Goal: Task Accomplishment & Management: Manage account settings

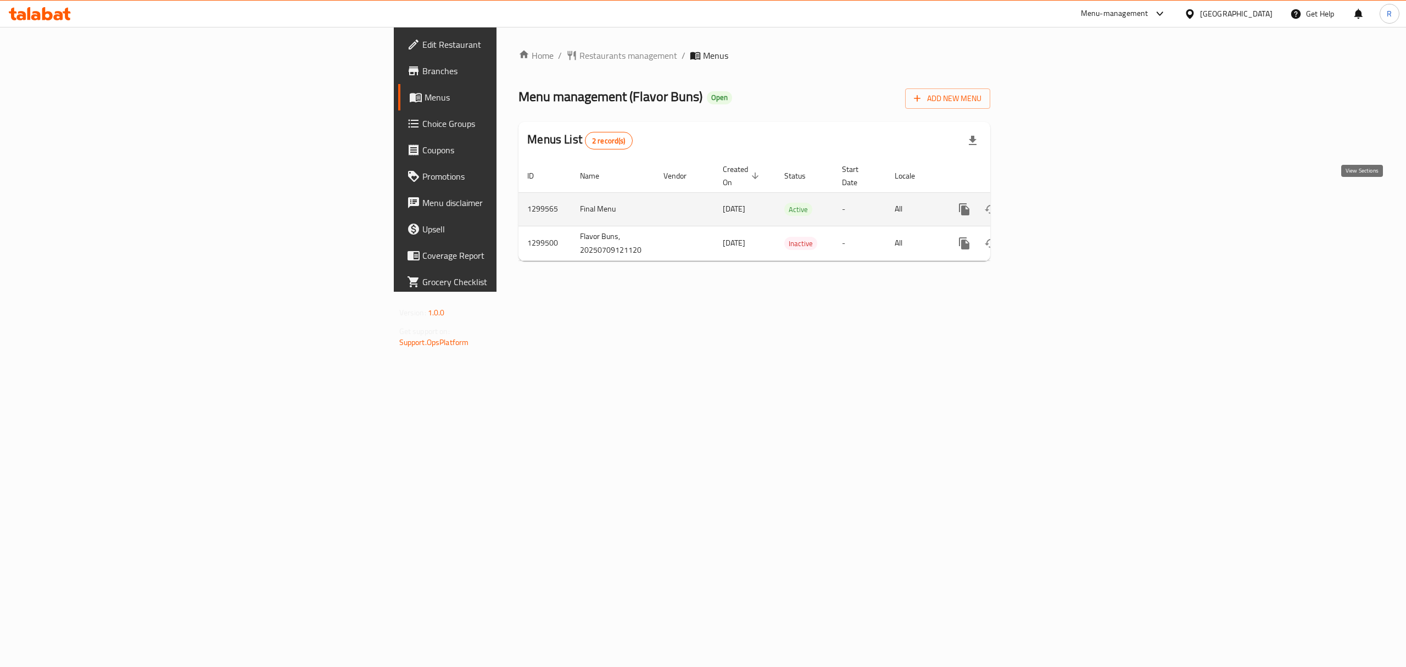
click at [1056, 198] on link "enhanced table" at bounding box center [1043, 209] width 26 height 26
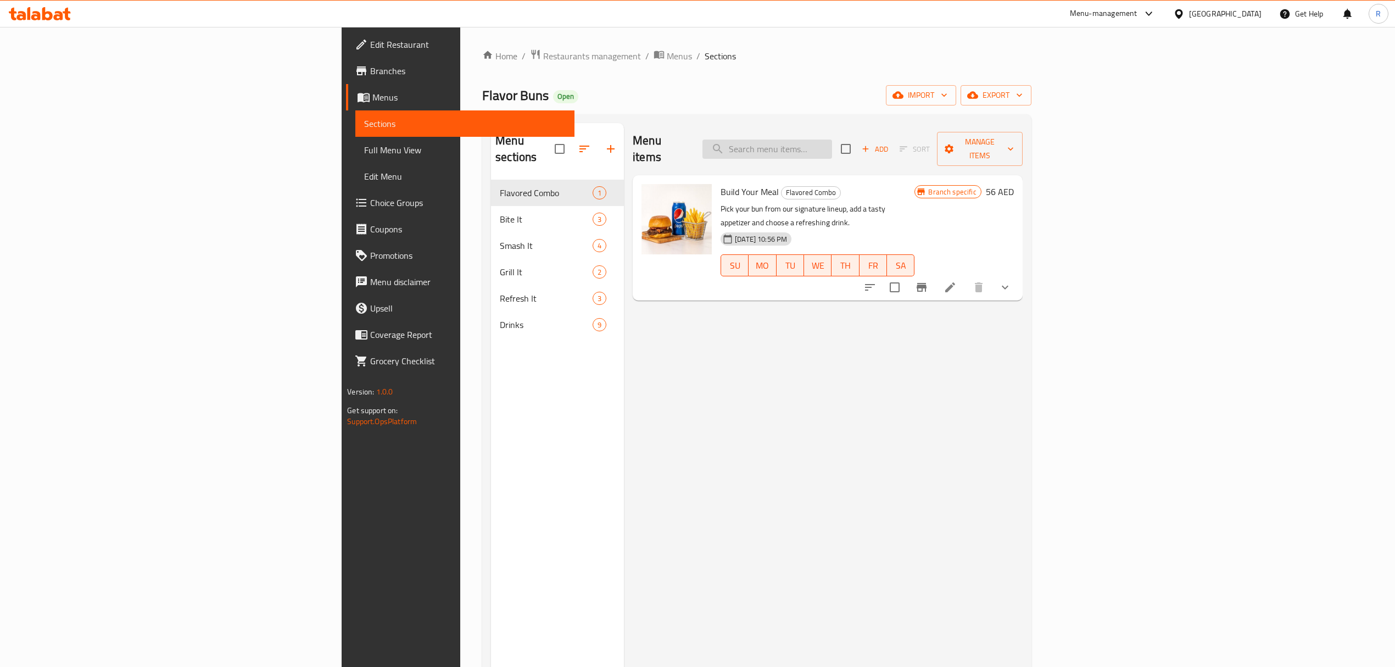
click at [832, 139] on input "search" at bounding box center [767, 148] width 130 height 19
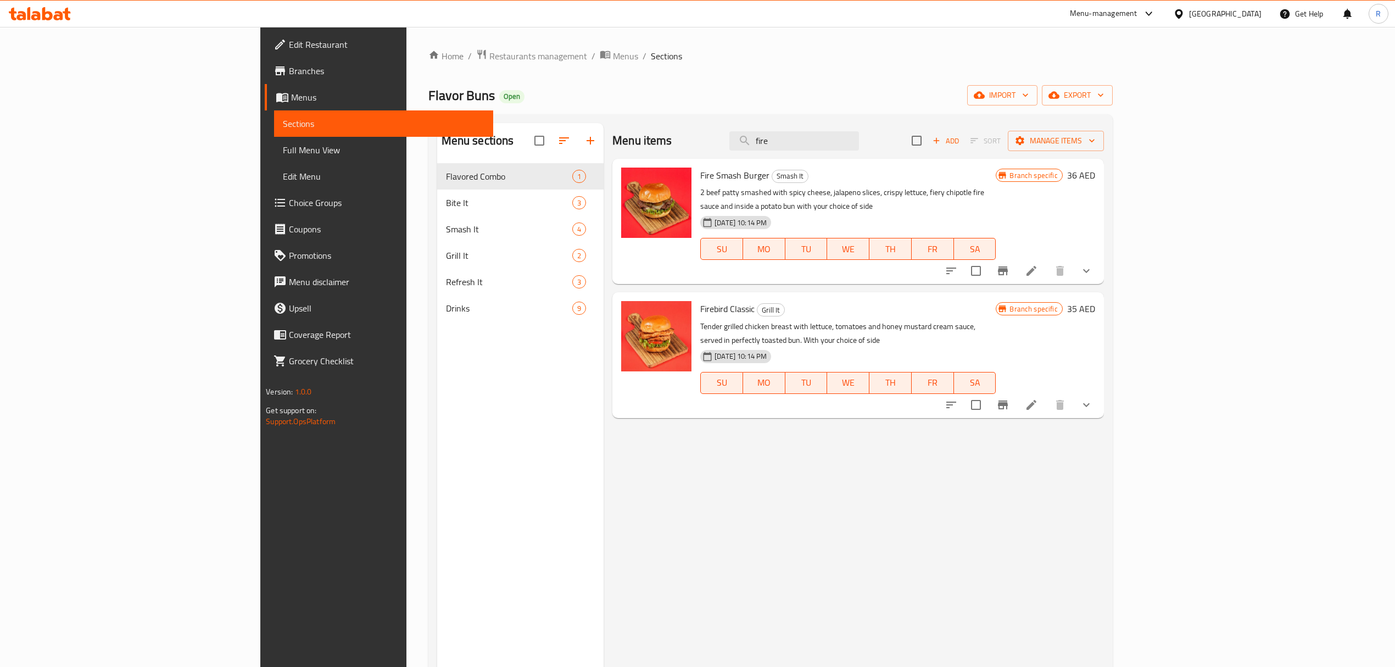
type input "fire"
click at [1046, 261] on li at bounding box center [1031, 271] width 31 height 20
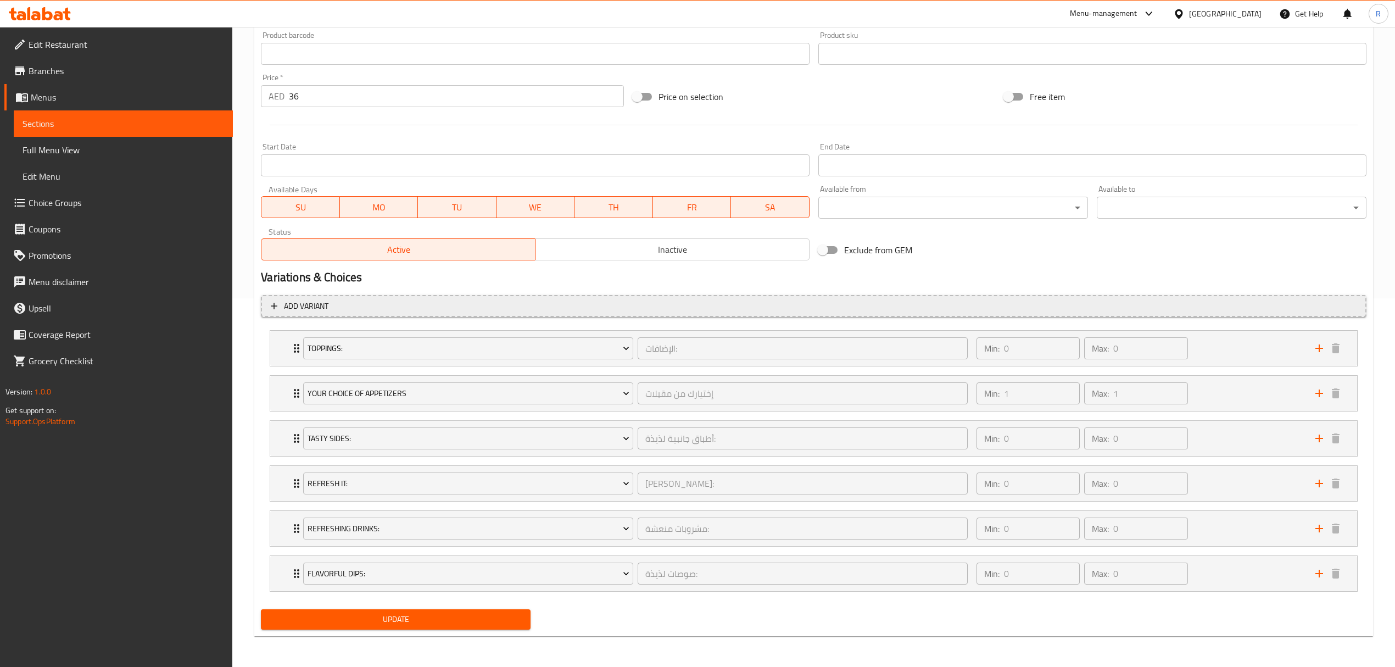
scroll to position [372, 0]
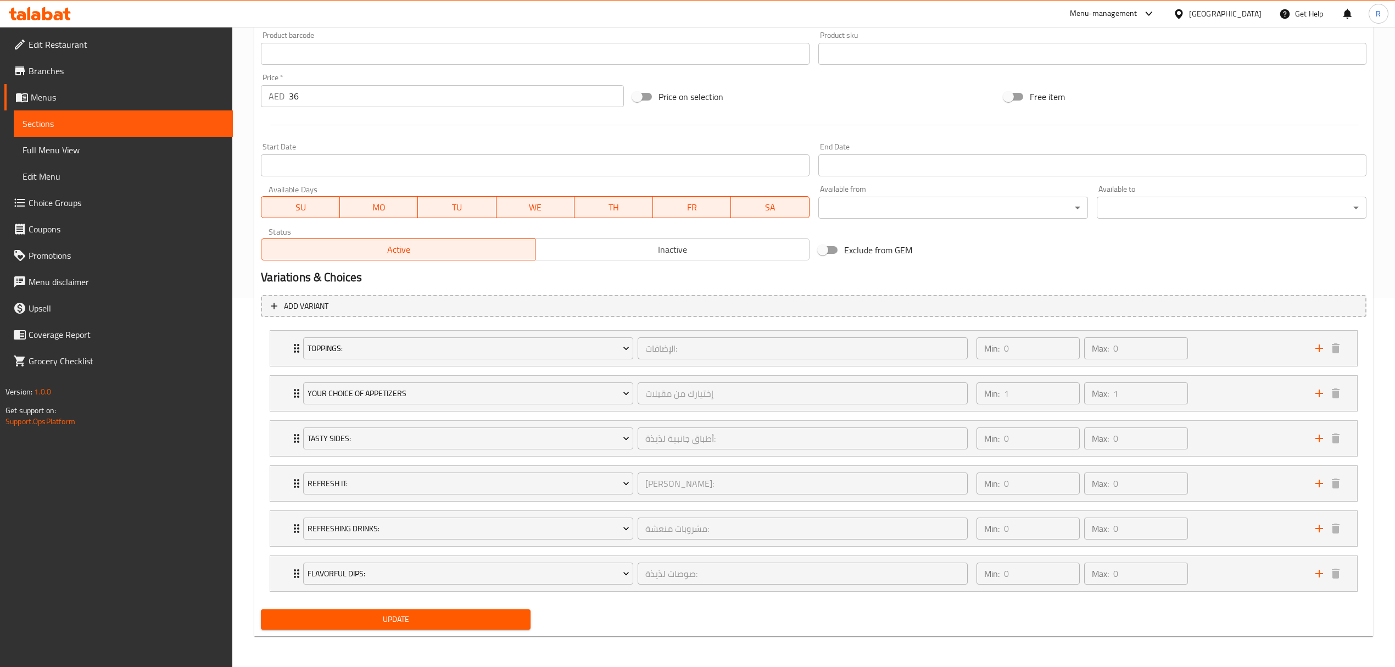
click at [126, 145] on span "Full Menu View" at bounding box center [123, 149] width 201 height 13
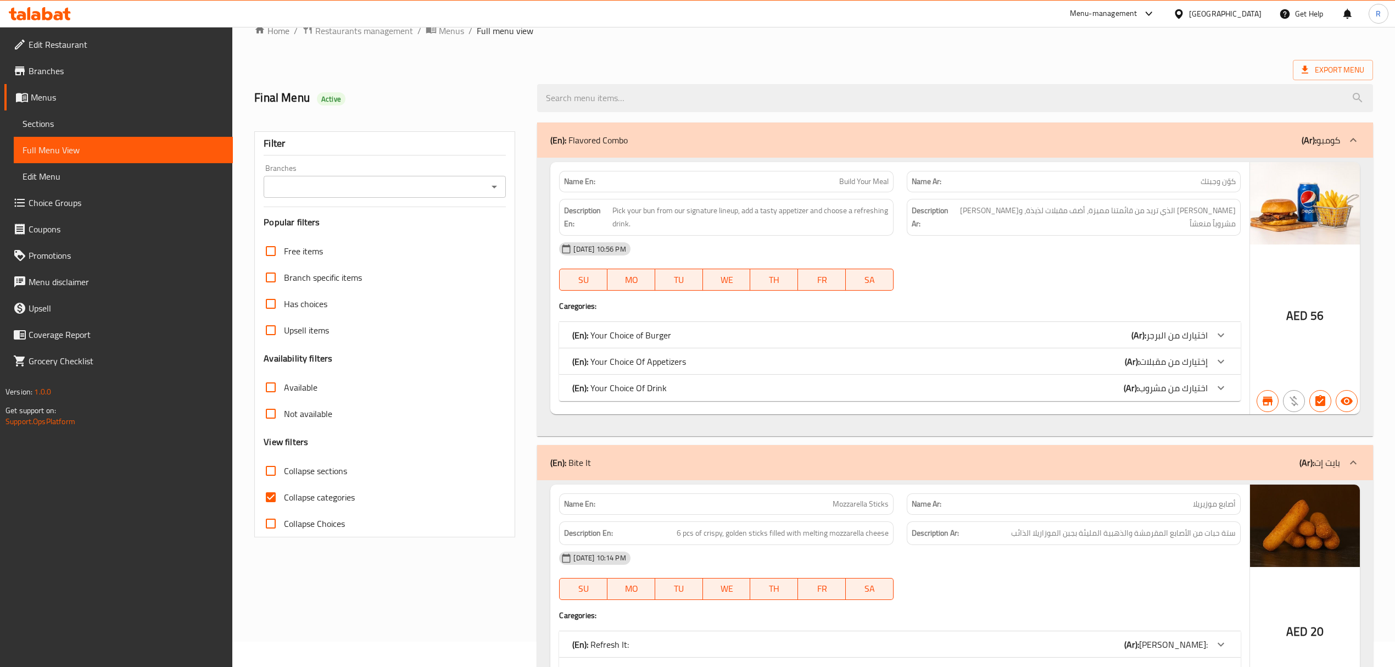
scroll to position [5, 0]
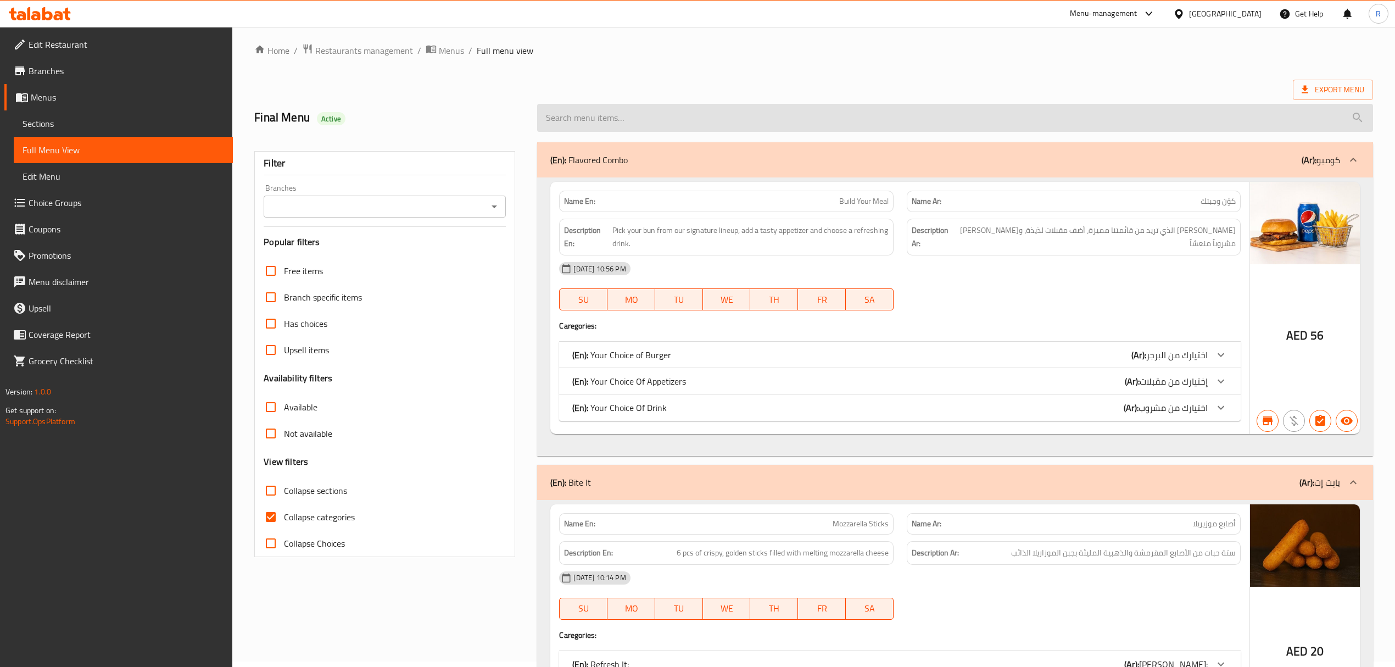
click at [706, 119] on input "search" at bounding box center [954, 118] width 835 height 28
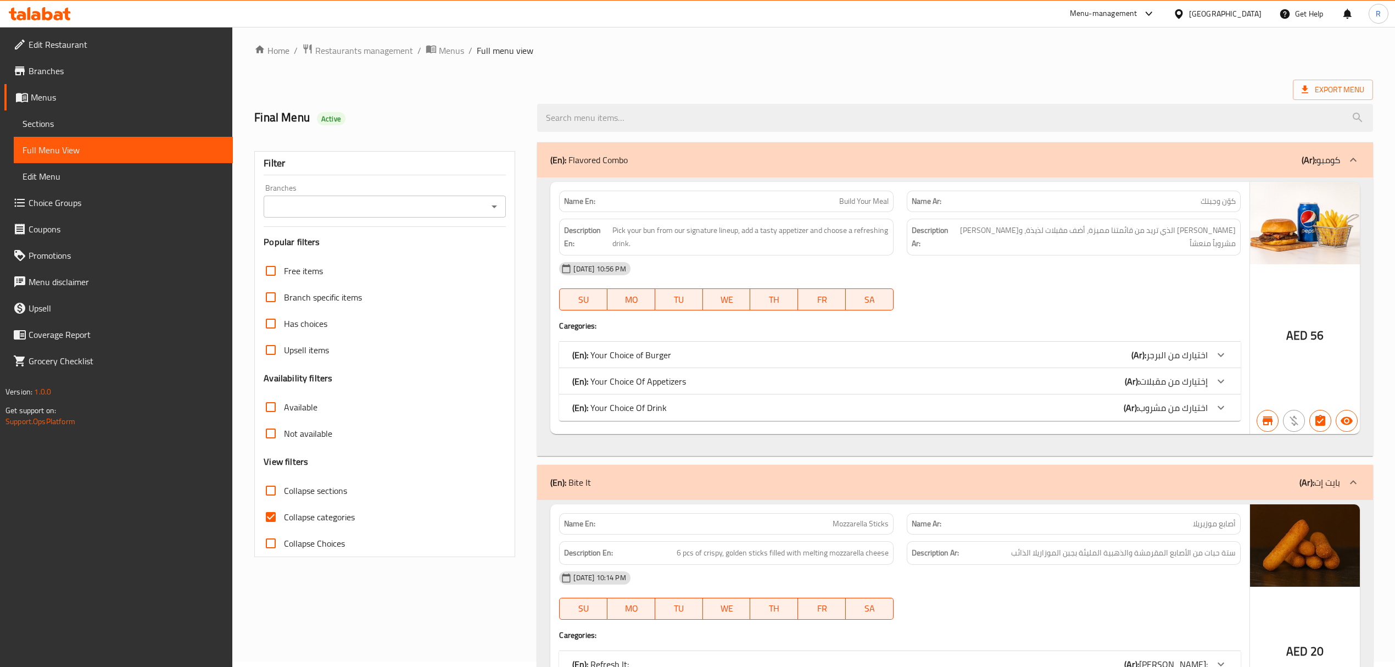
click at [492, 201] on icon "Open" at bounding box center [494, 206] width 13 height 13
click at [492, 211] on icon "Open" at bounding box center [494, 206] width 13 height 13
click at [444, 281] on li "Flavor Buns, Muwaileh Commercial" at bounding box center [384, 275] width 242 height 20
type input "Flavor Buns, Muwaileh Commercial"
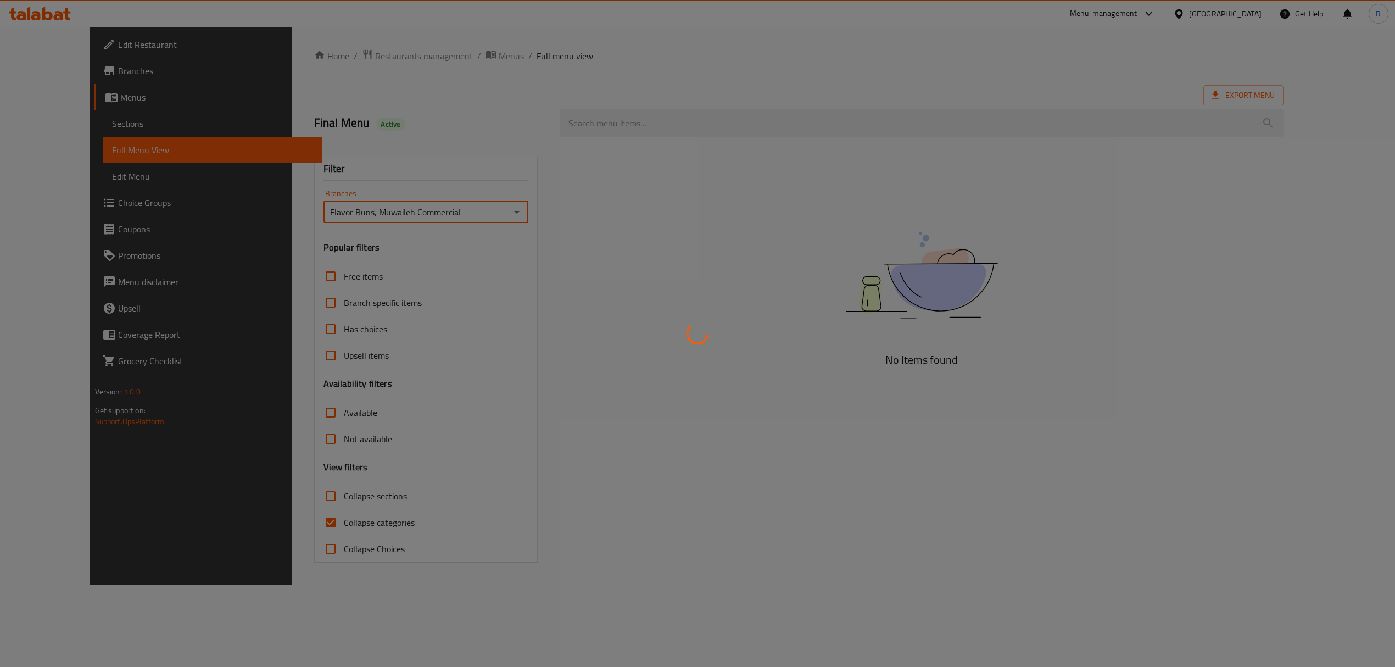
scroll to position [0, 0]
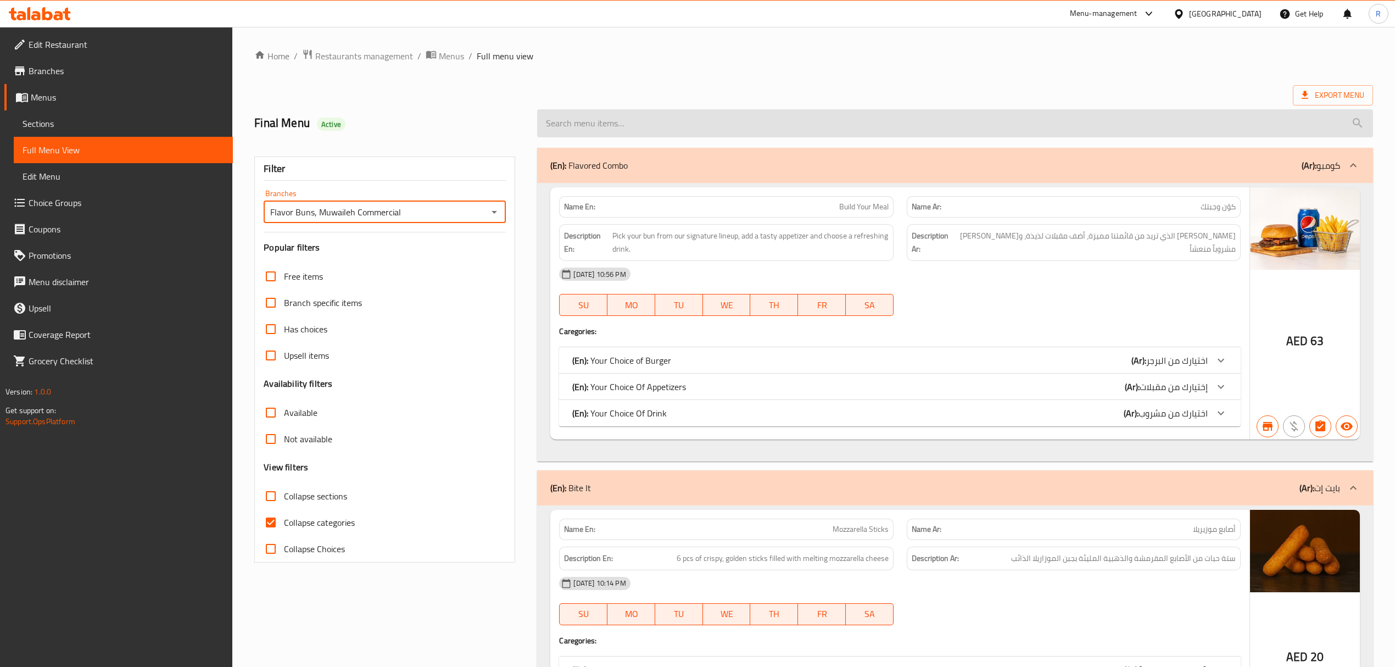
click at [637, 119] on input "search" at bounding box center [954, 123] width 835 height 28
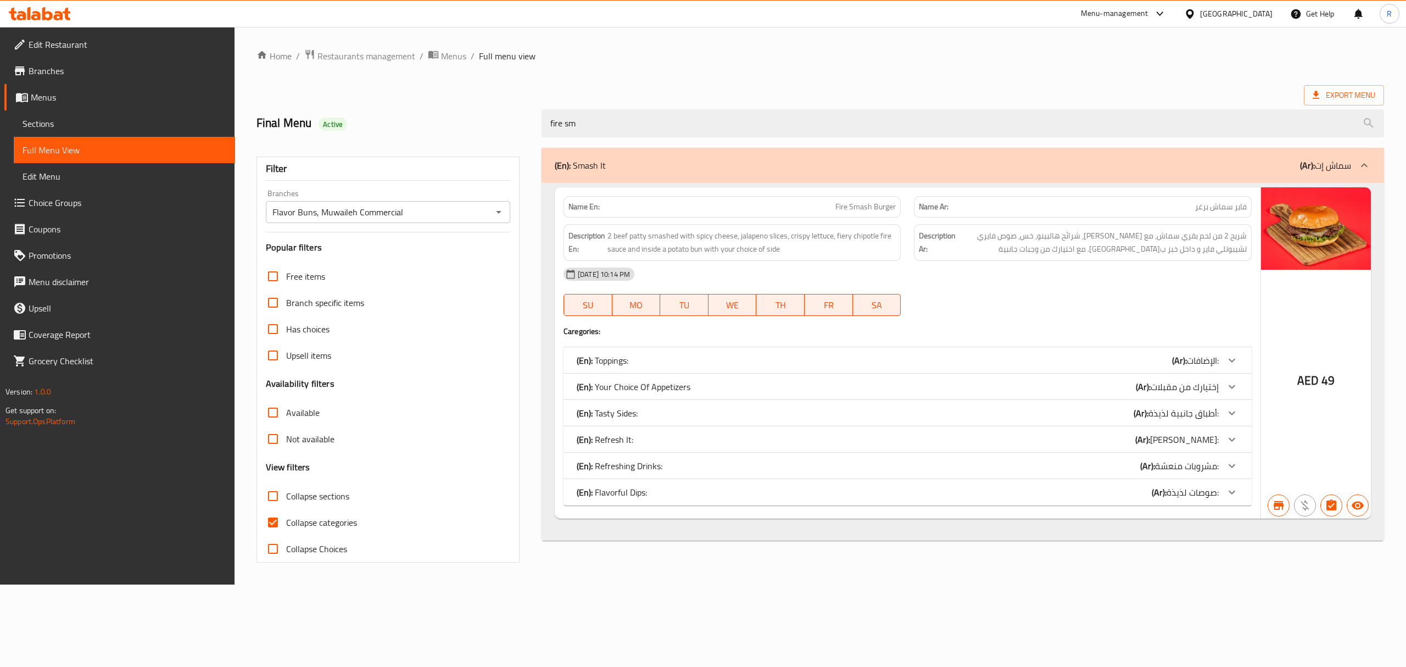
type input "fire sm"
click at [686, 411] on div "(En): Tasty Sides: (Ar): أطباق جانبية لذيذة:" at bounding box center [897, 412] width 642 height 13
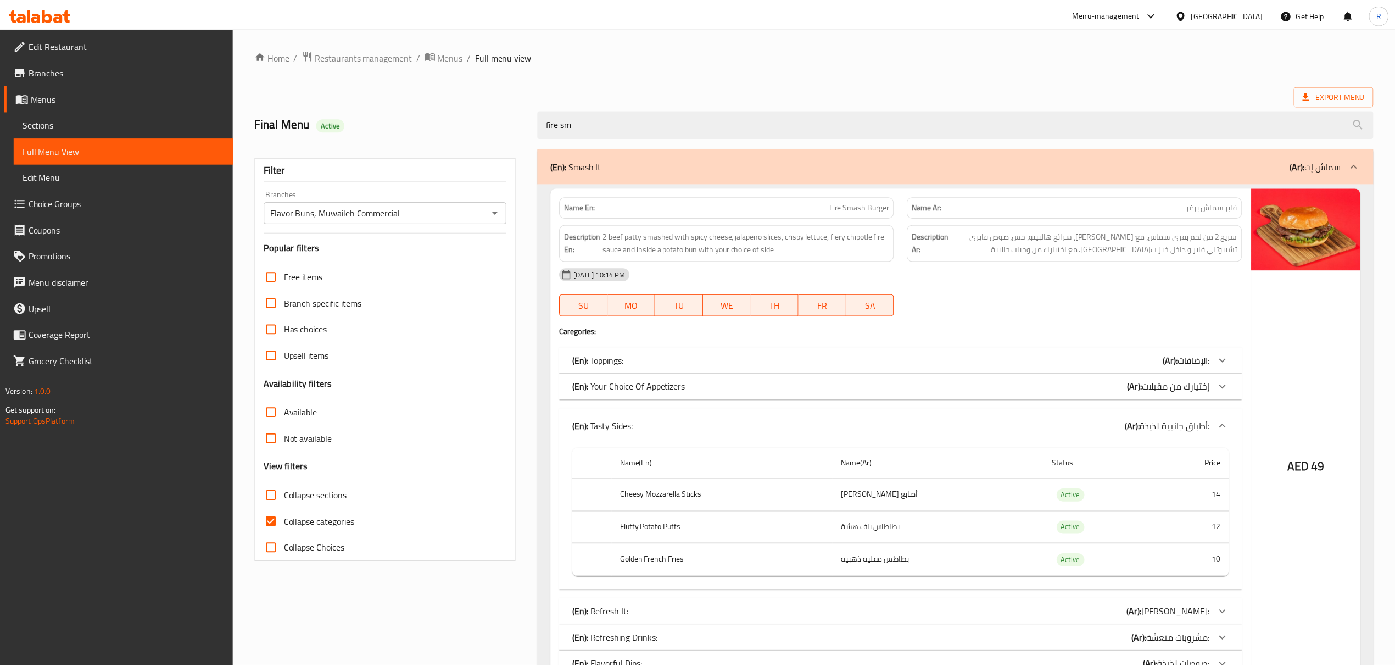
scroll to position [71, 0]
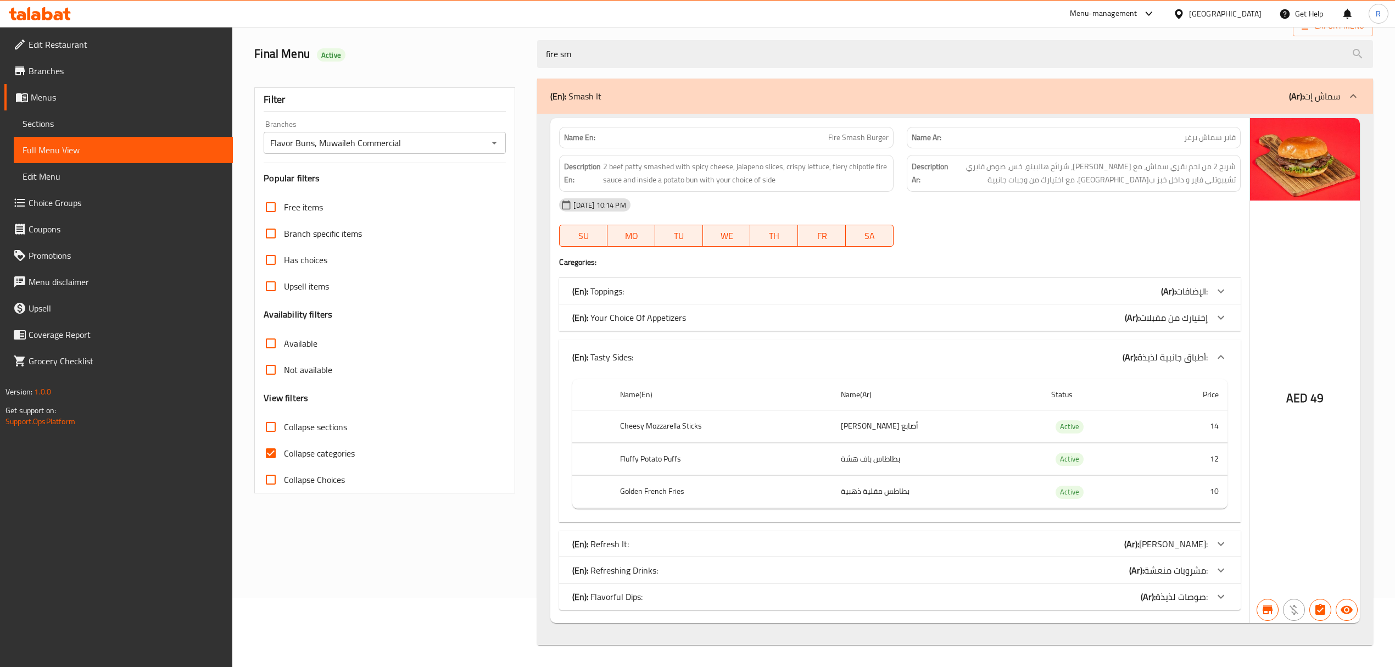
click at [694, 317] on div "(En): Your Choice Of Appetizers (Ar): إختيارك من مقبلات" at bounding box center [889, 317] width 635 height 13
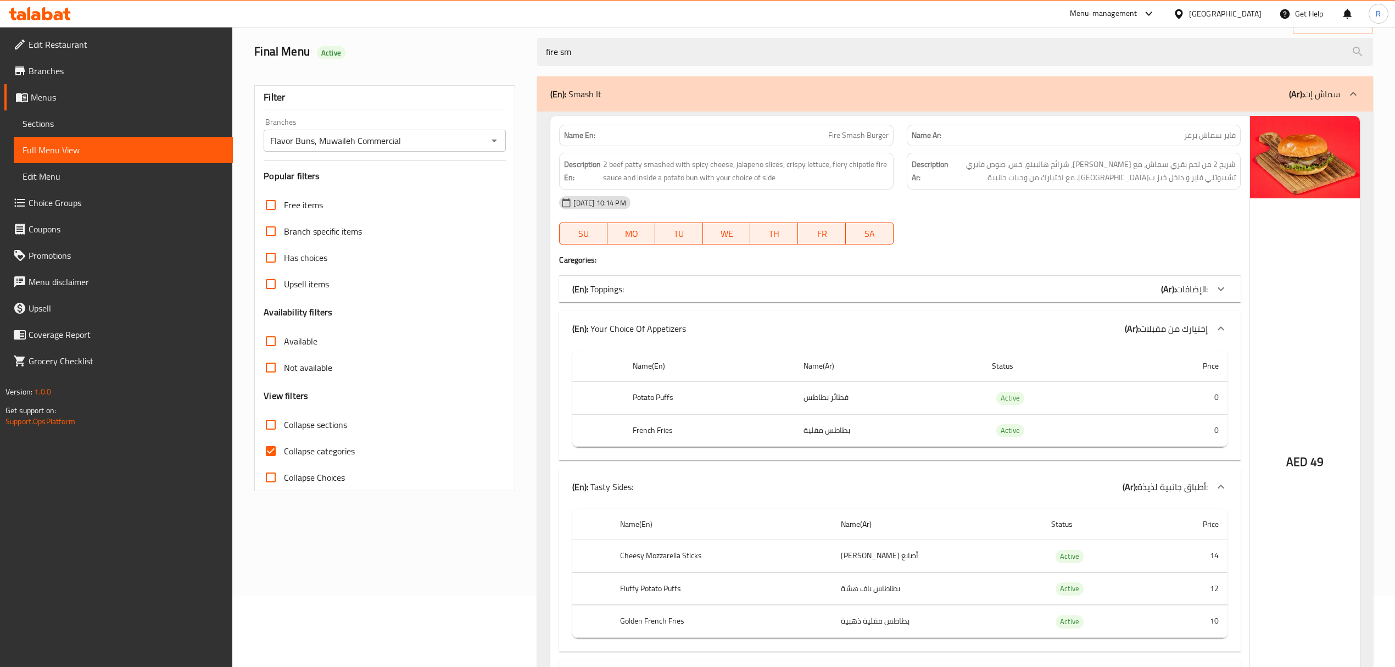
click at [862, 135] on span "Fire Smash Burger" at bounding box center [858, 136] width 60 height 12
copy span "Fire Smash Burger"
click at [900, 76] on div "(En): Smash It (Ar): سماش إت" at bounding box center [954, 93] width 835 height 35
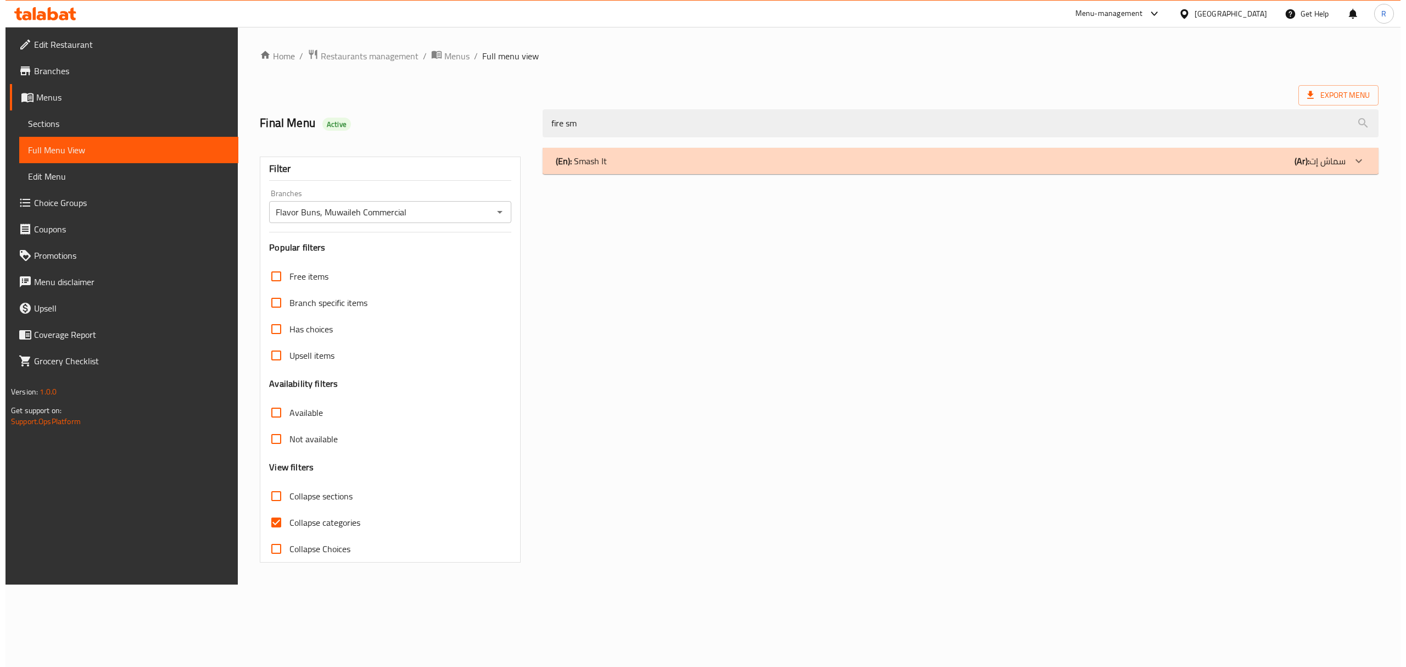
scroll to position [0, 0]
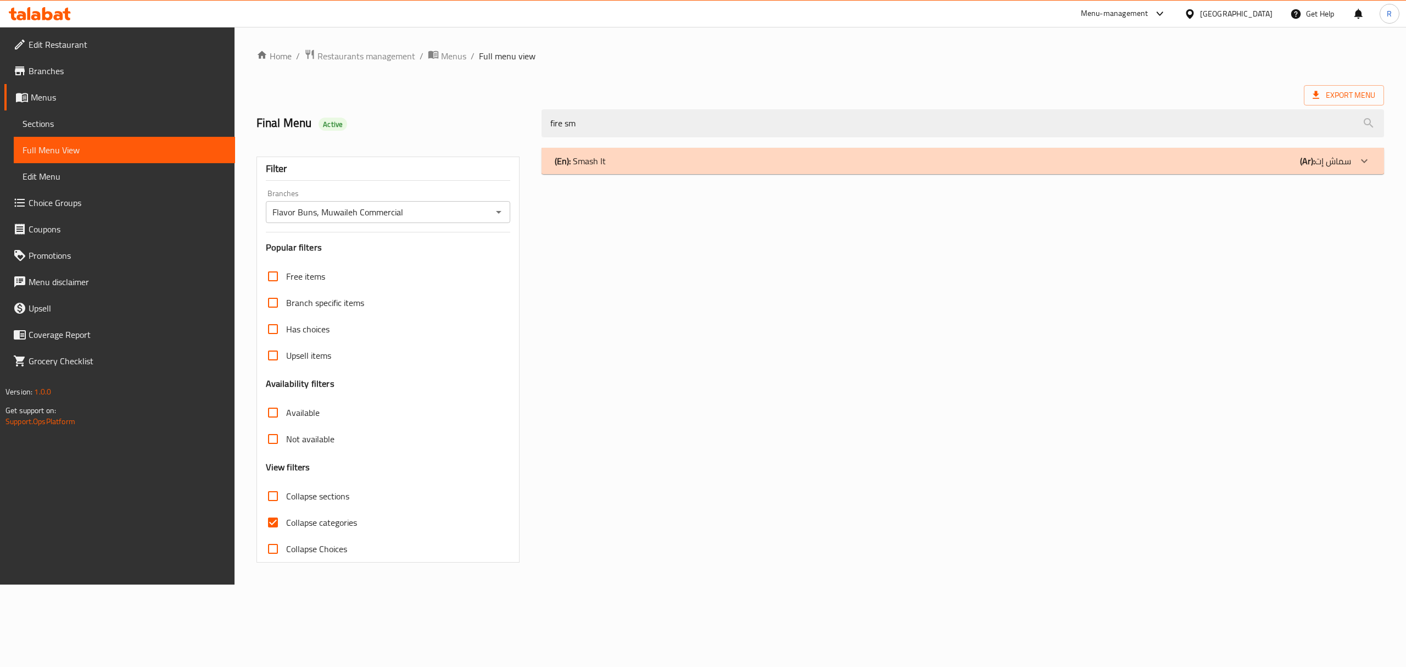
click at [847, 172] on div "(En): Smash It (Ar): سماش إت" at bounding box center [962, 161] width 842 height 26
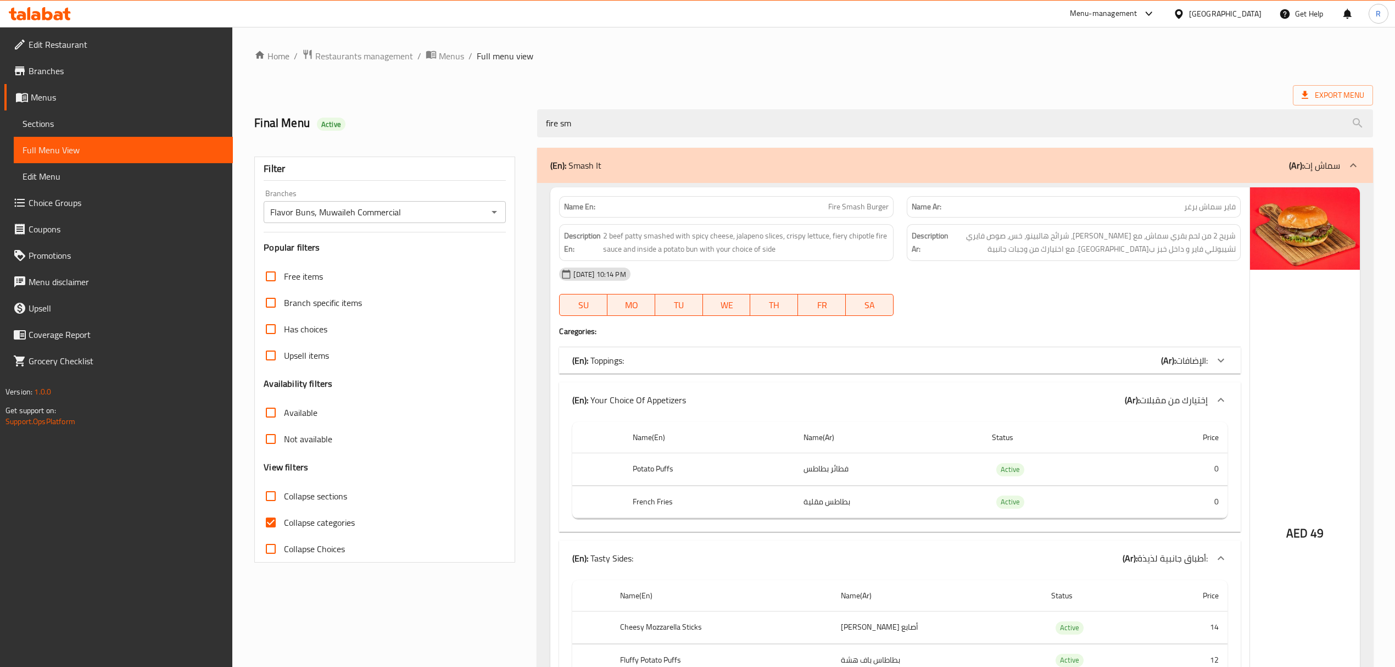
click at [879, 239] on span "2 beef patty smashed with spicy cheese, jalapeno slices, crispy lettuce, fiery …" at bounding box center [745, 242] width 285 height 27
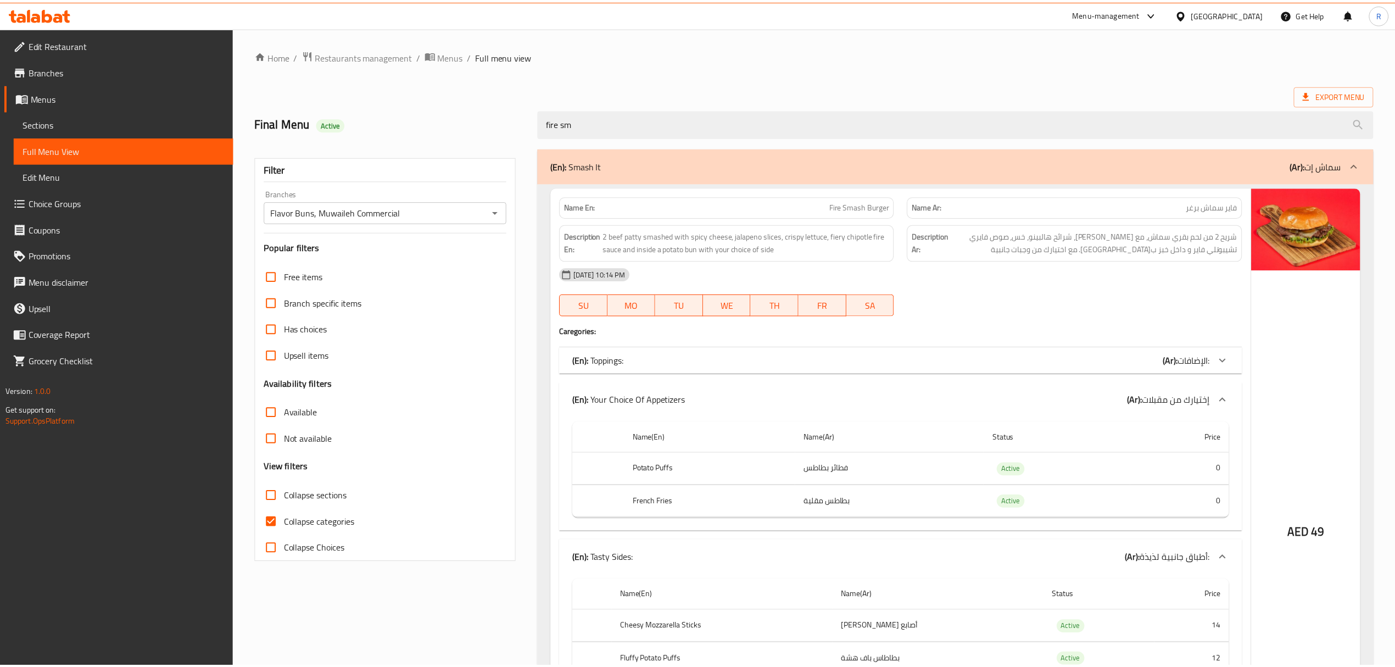
scroll to position [205, 0]
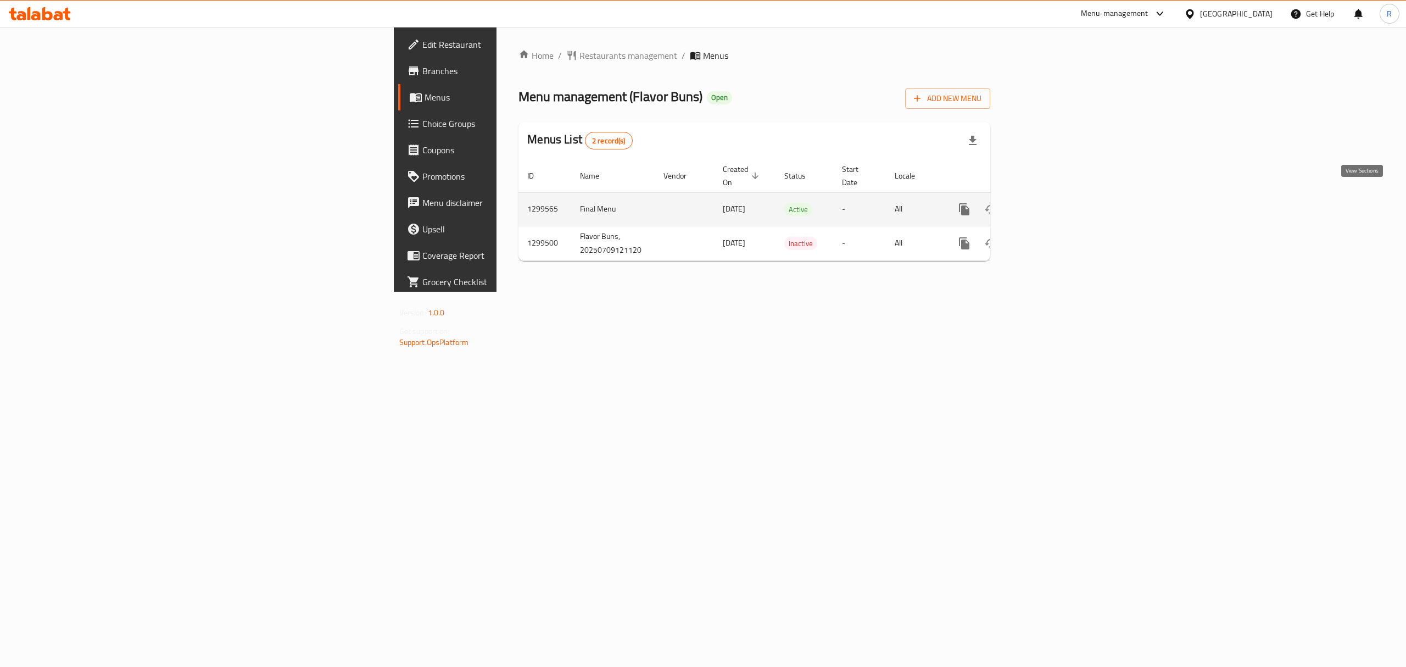
click at [1050, 203] on icon "enhanced table" at bounding box center [1043, 209] width 13 height 13
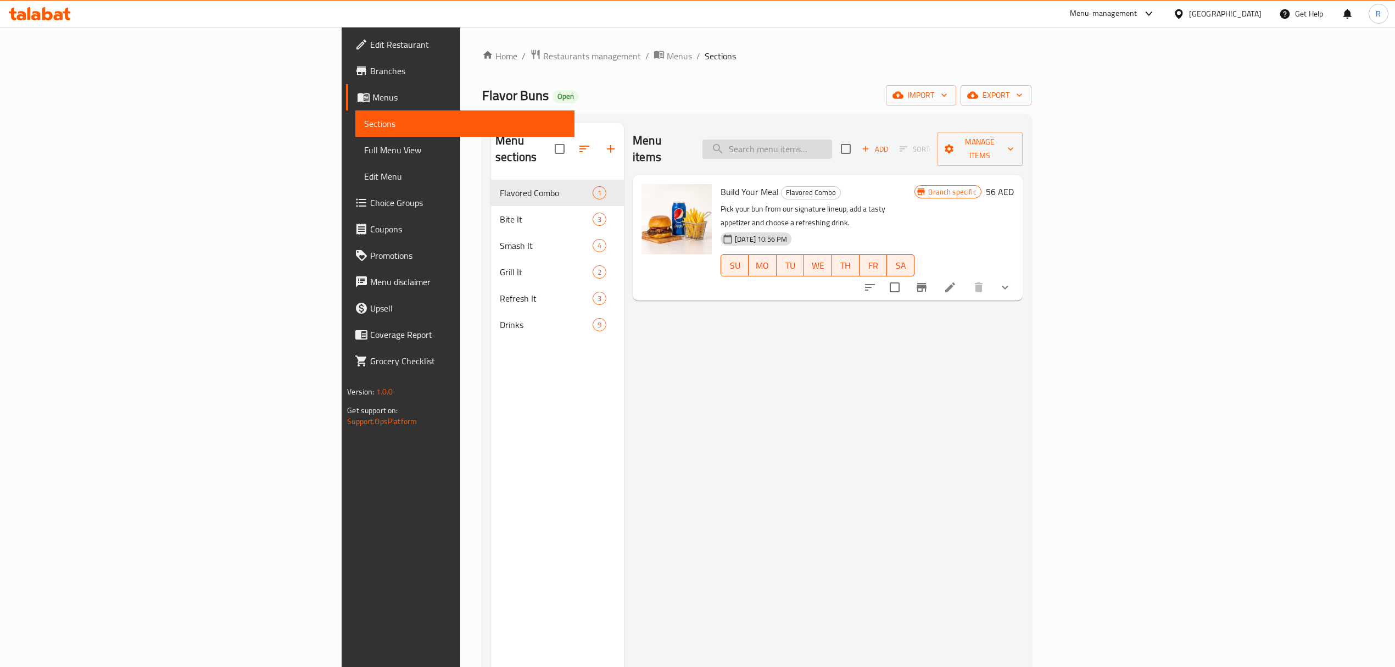
paste input "Fire Smash Burger"
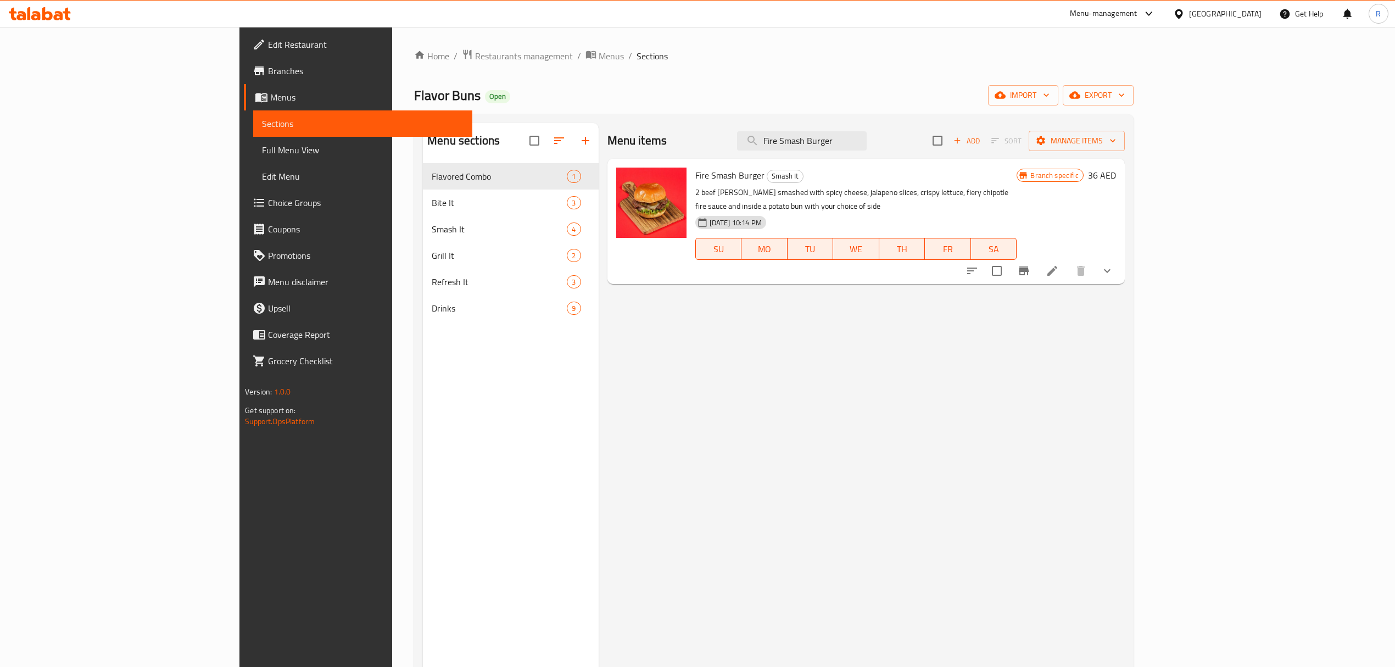
type input "Fire Smash Burger"
click at [1059, 264] on icon at bounding box center [1051, 270] width 13 height 13
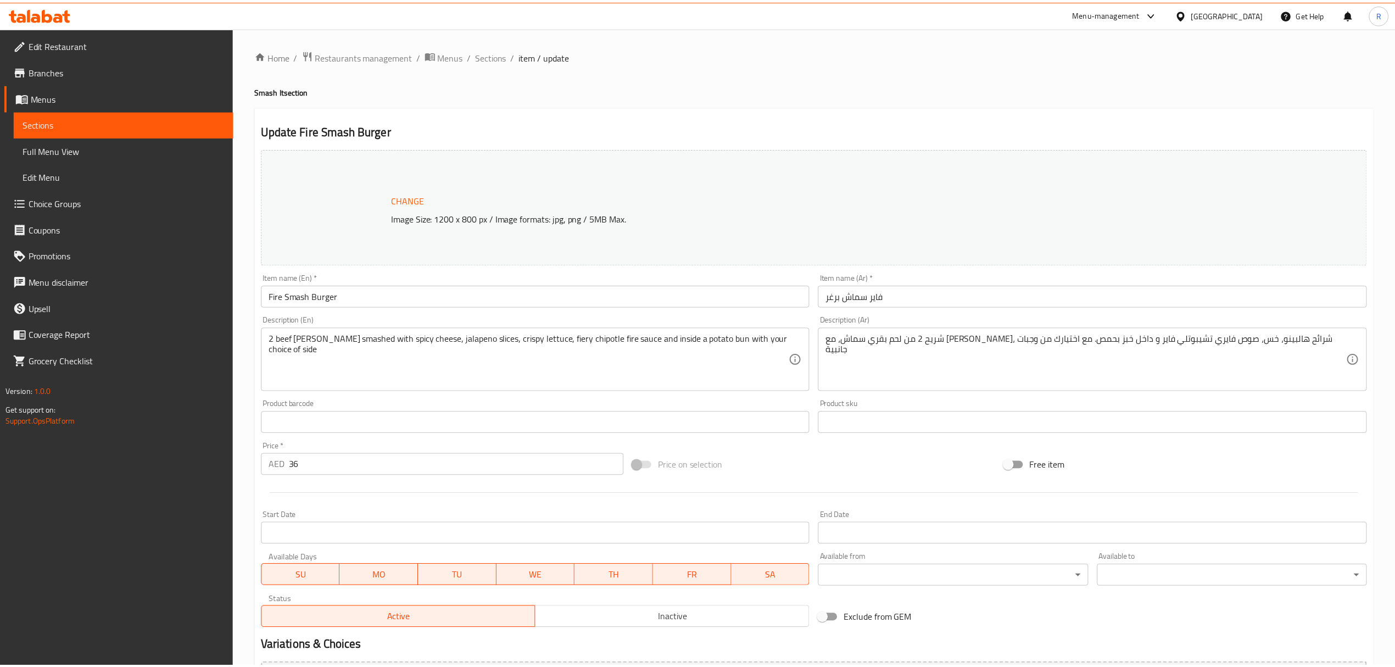
scroll to position [370, 0]
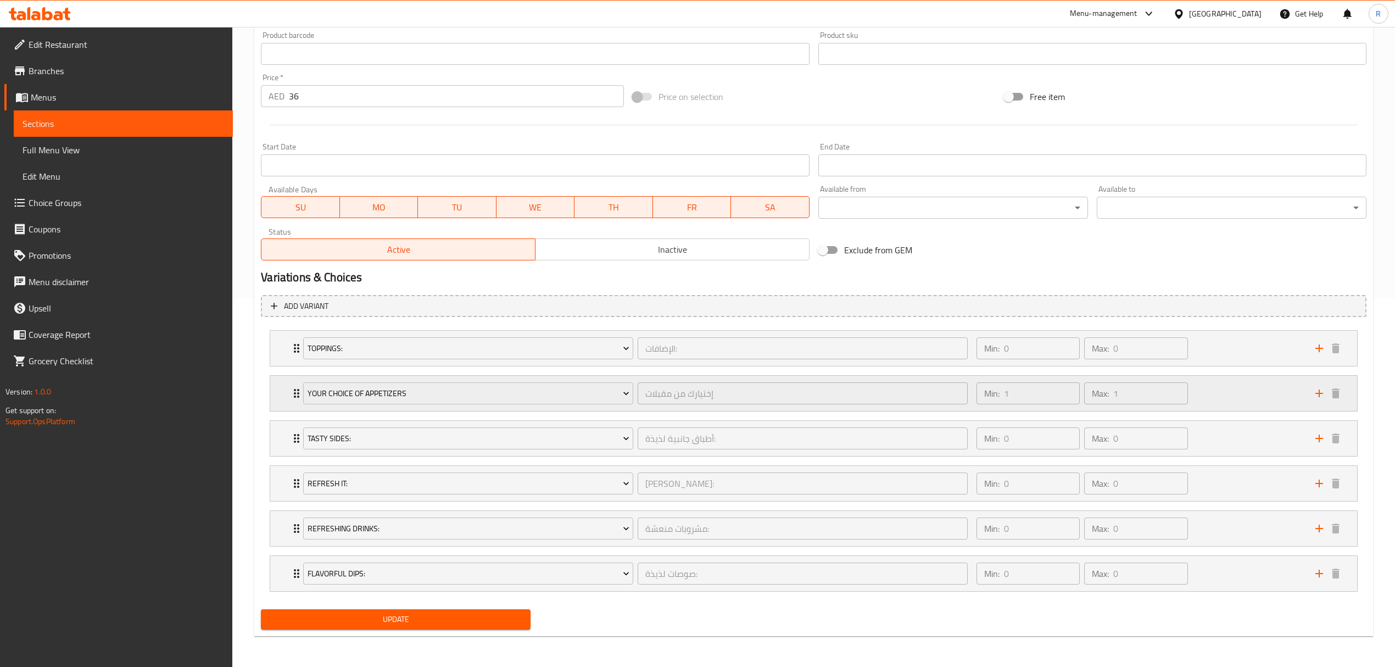
click at [284, 398] on div "Your Choice Of Appetizers إختيارك من مقبلات ​ Min: 1 ​ Max: 1 ​" at bounding box center [813, 393] width 1087 height 35
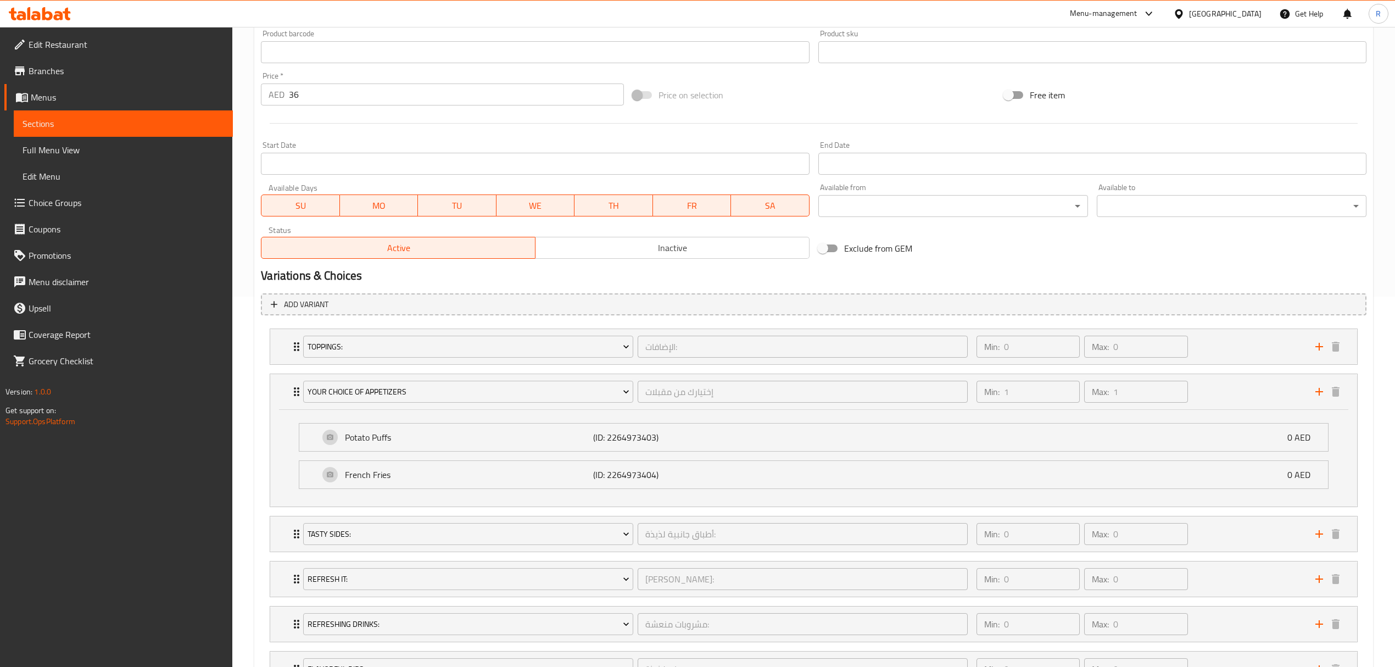
scroll to position [444, 0]
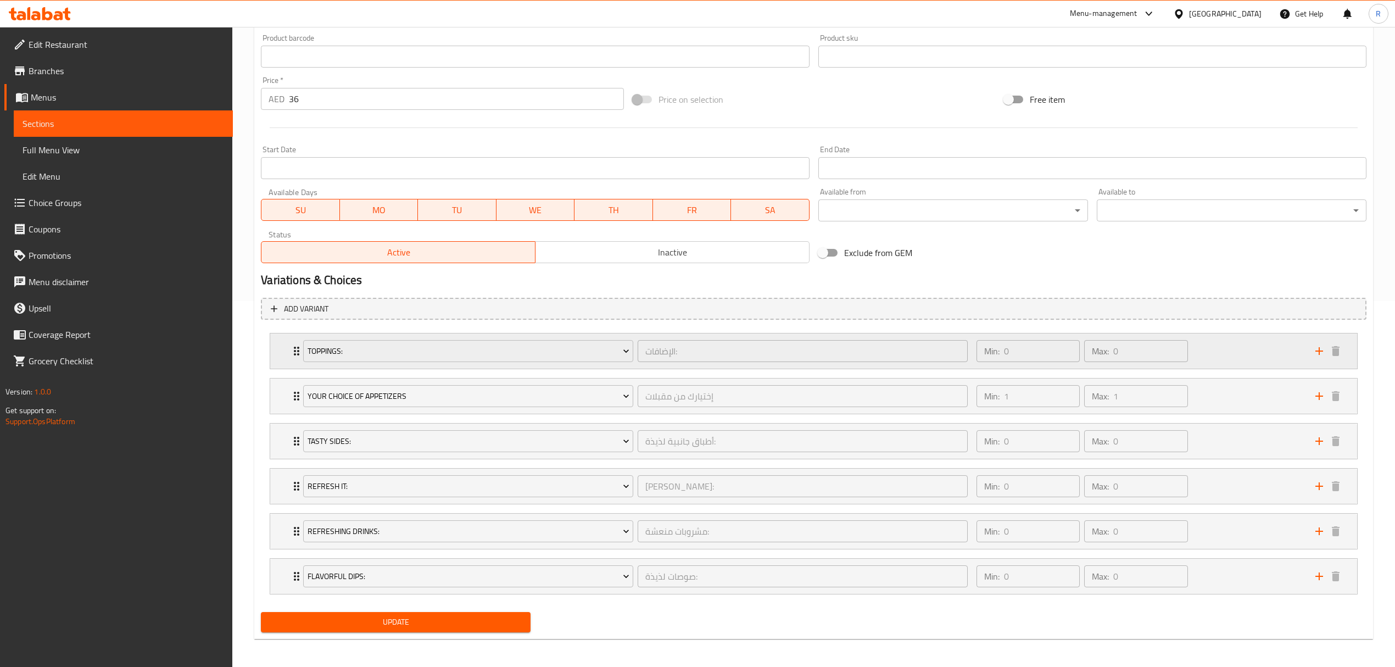
scroll to position [372, 0]
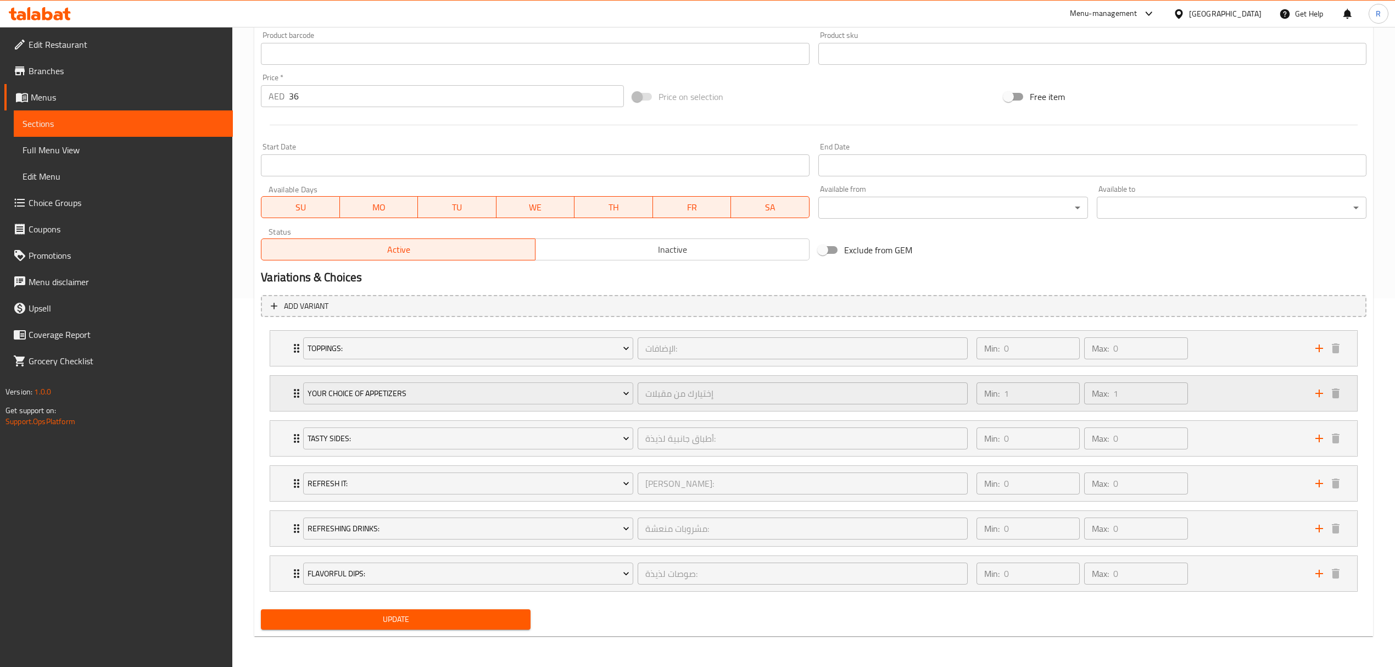
click at [1267, 396] on div "Min: 1 ​ Max: 1 ​" at bounding box center [1139, 393] width 339 height 35
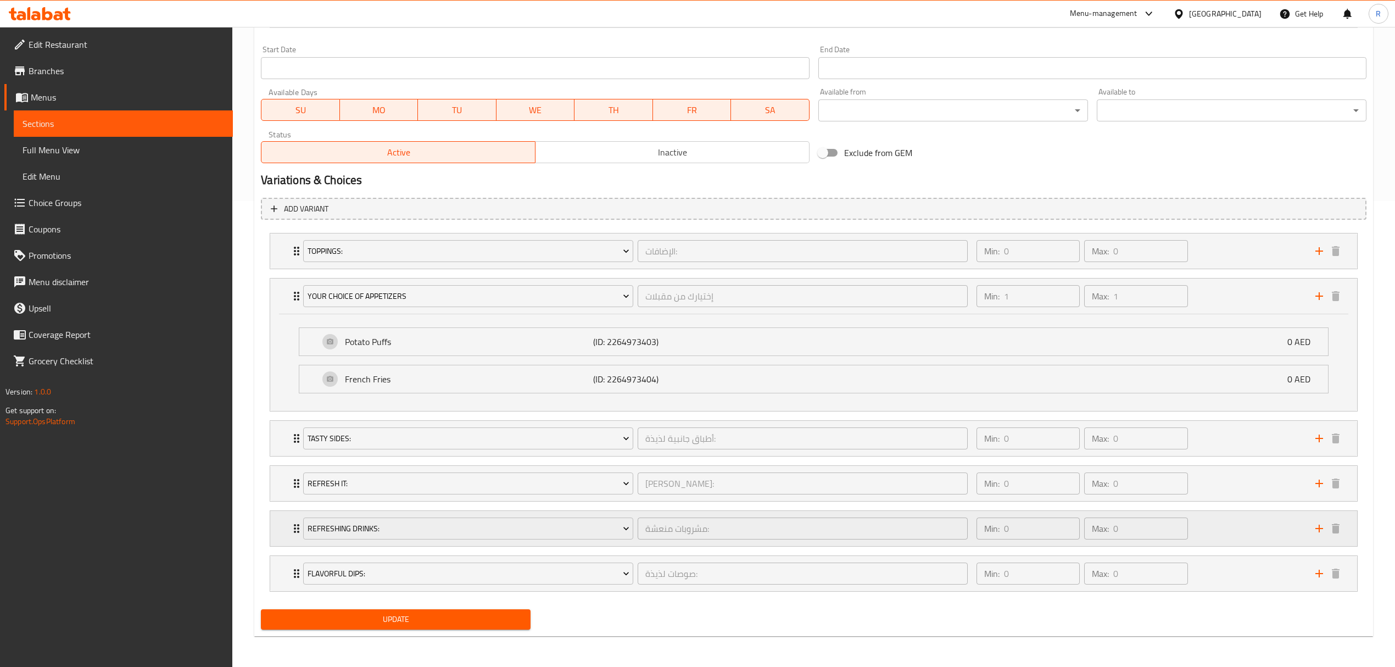
scroll to position [470, 0]
click at [1216, 440] on div "Min: 0 ​ Max: 0 ​" at bounding box center [1139, 438] width 339 height 35
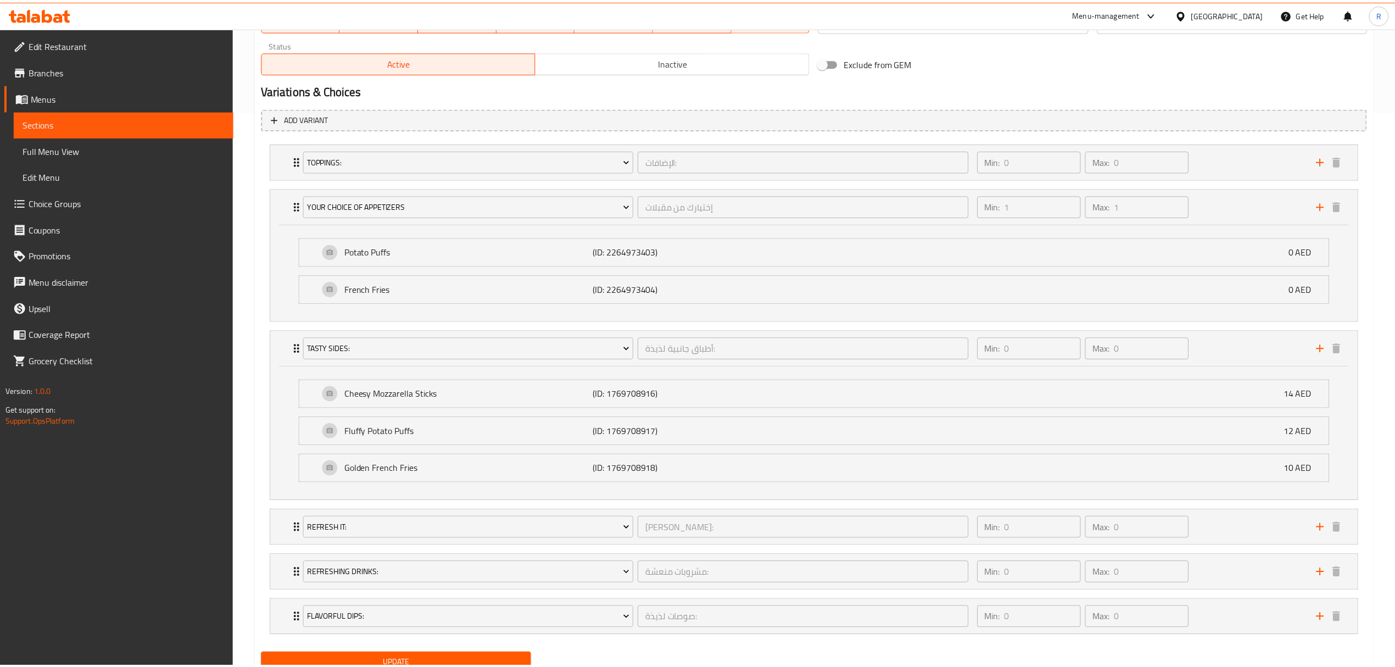
scroll to position [605, 0]
